Goal: Entertainment & Leisure: Consume media (video, audio)

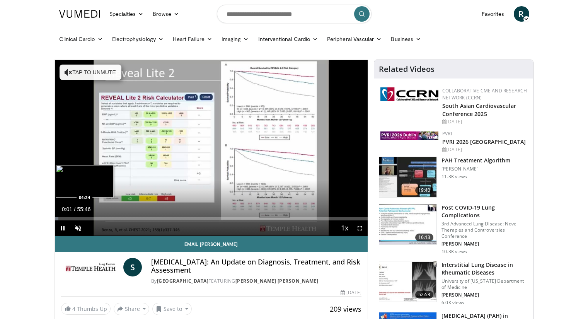
click at [79, 218] on div "Loaded : 1.19% 00:01 04:24" at bounding box center [211, 218] width 313 height 3
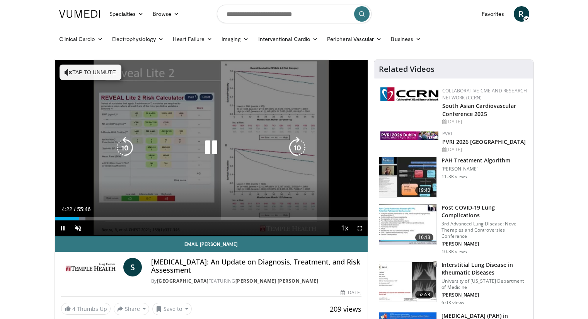
click at [208, 150] on icon "Video Player" at bounding box center [211, 148] width 22 height 22
click at [213, 143] on icon "Video Player" at bounding box center [211, 148] width 22 height 22
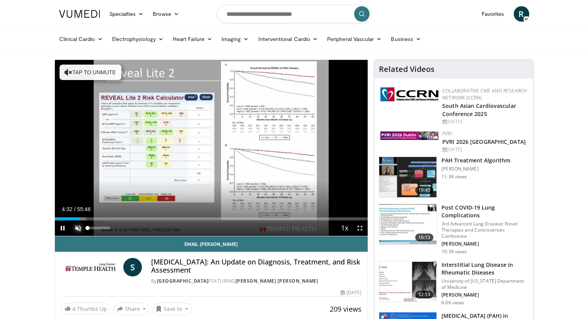
click at [76, 228] on span "Video Player" at bounding box center [77, 227] width 15 height 15
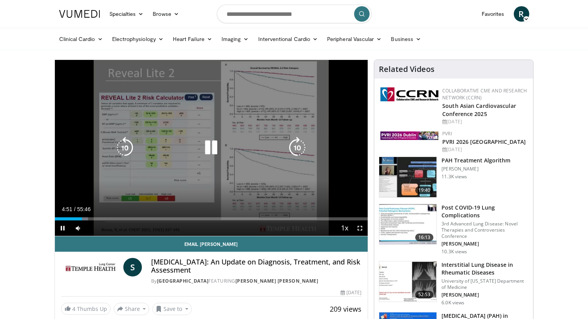
click at [218, 148] on icon "Video Player" at bounding box center [211, 148] width 22 height 22
click at [215, 149] on icon "Video Player" at bounding box center [211, 148] width 22 height 22
click at [217, 152] on icon "Video Player" at bounding box center [211, 148] width 22 height 22
click at [204, 144] on icon "Video Player" at bounding box center [211, 148] width 22 height 22
click at [206, 148] on icon "Video Player" at bounding box center [211, 148] width 22 height 22
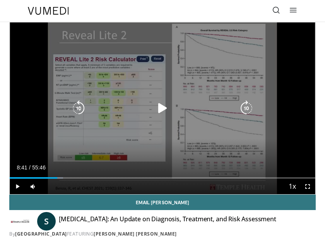
click at [160, 110] on icon "Video Player" at bounding box center [162, 108] width 15 height 15
click at [80, 111] on icon "Video Player" at bounding box center [78, 108] width 15 height 15
click at [169, 113] on icon "Video Player" at bounding box center [162, 108] width 15 height 15
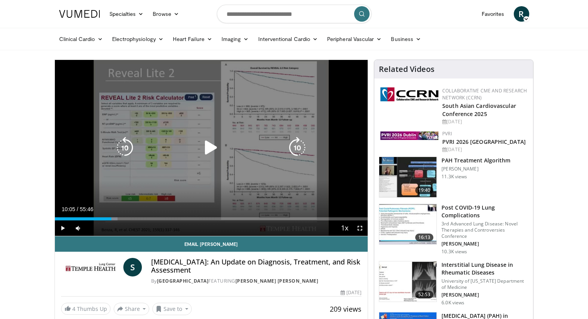
click at [206, 149] on icon "Video Player" at bounding box center [211, 148] width 22 height 22
click at [214, 145] on icon "Video Player" at bounding box center [211, 148] width 22 height 22
click at [210, 150] on icon "Video Player" at bounding box center [211, 148] width 22 height 22
click at [211, 151] on icon "Video Player" at bounding box center [211, 148] width 22 height 22
